Goal: Use online tool/utility: Utilize a website feature to perform a specific function

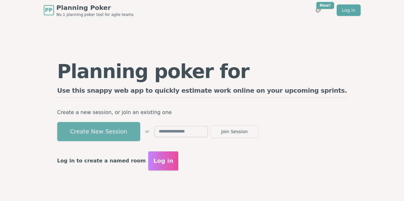
click at [136, 131] on button "Create New Session" at bounding box center [98, 131] width 83 height 19
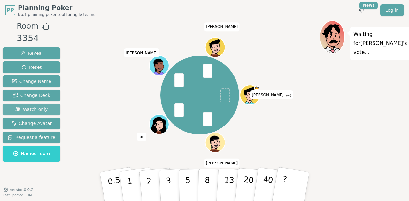
click at [32, 107] on span "Watch only" at bounding box center [31, 109] width 33 height 6
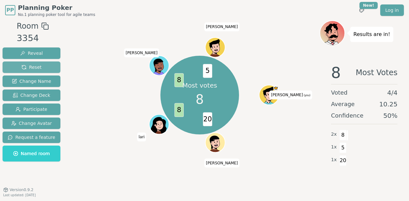
click at [28, 69] on span "Reset" at bounding box center [31, 67] width 20 height 6
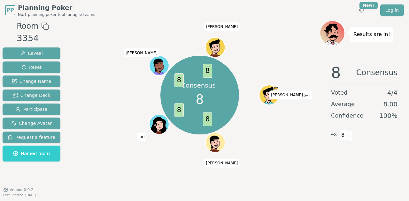
drag, startPoint x: 34, startPoint y: 65, endPoint x: 80, endPoint y: 83, distance: 49.3
click at [34, 65] on span "Reset" at bounding box center [31, 67] width 20 height 6
drag, startPoint x: 42, startPoint y: 65, endPoint x: 139, endPoint y: 33, distance: 102.7
click at [42, 65] on button "Reset" at bounding box center [32, 67] width 58 height 11
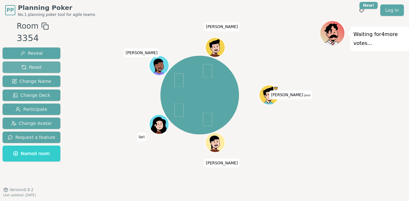
drag, startPoint x: 34, startPoint y: 66, endPoint x: 54, endPoint y: 71, distance: 20.1
click at [34, 66] on span "Reset" at bounding box center [31, 67] width 20 height 6
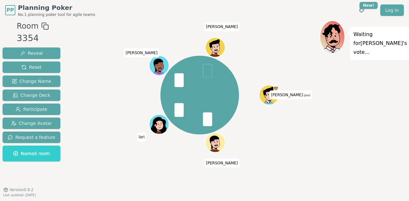
drag, startPoint x: 43, startPoint y: 52, endPoint x: 121, endPoint y: 90, distance: 87.2
click at [43, 52] on button "Reveal" at bounding box center [32, 53] width 58 height 11
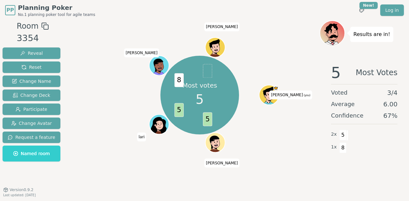
click at [34, 72] on button "Reset" at bounding box center [32, 67] width 58 height 11
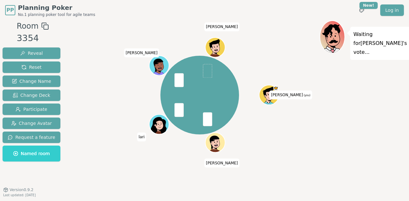
drag, startPoint x: 34, startPoint y: 54, endPoint x: 69, endPoint y: 58, distance: 35.4
click at [34, 54] on span "Reveal" at bounding box center [31, 53] width 23 height 6
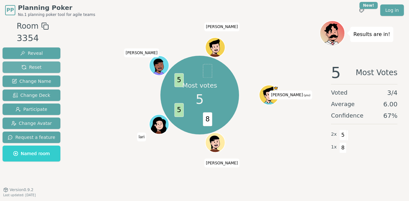
drag, startPoint x: 39, startPoint y: 66, endPoint x: 52, endPoint y: 67, distance: 13.1
click at [39, 66] on button "Reset" at bounding box center [32, 67] width 58 height 11
